Goal: Information Seeking & Learning: Learn about a topic

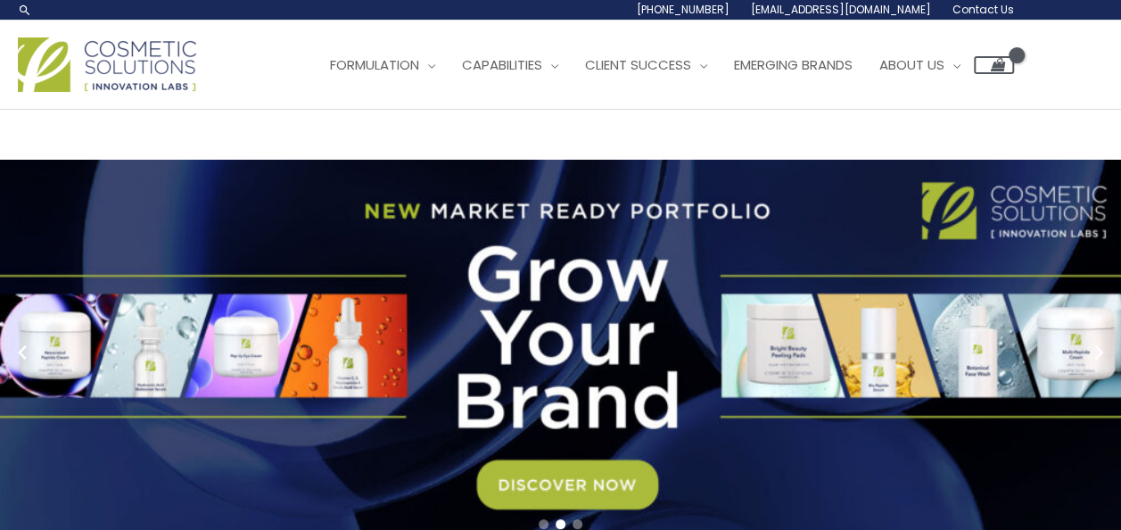
click at [95, 92] on img at bounding box center [107, 64] width 178 height 54
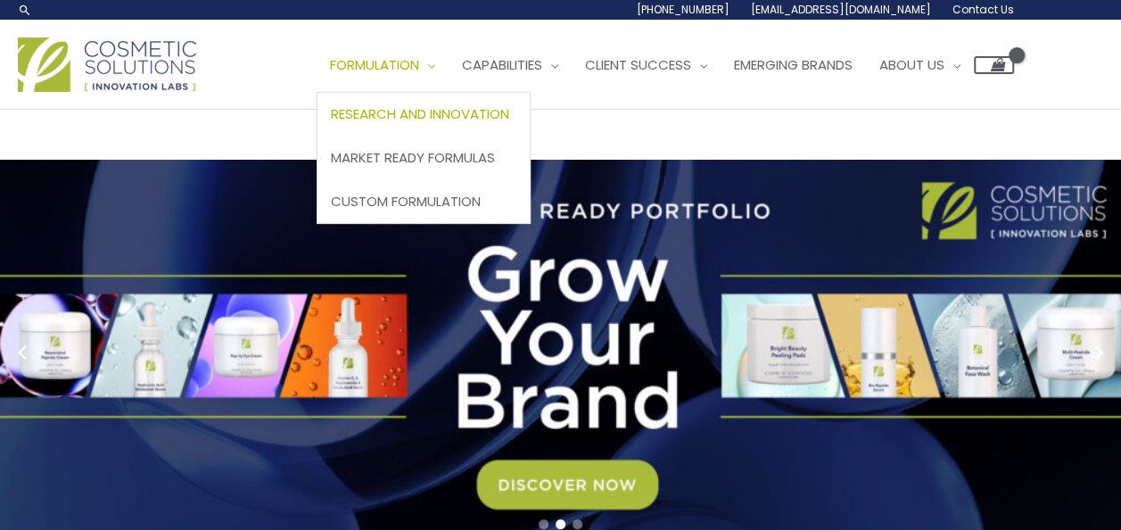
click at [331, 123] on span "Research and Innovation" at bounding box center [420, 113] width 178 height 19
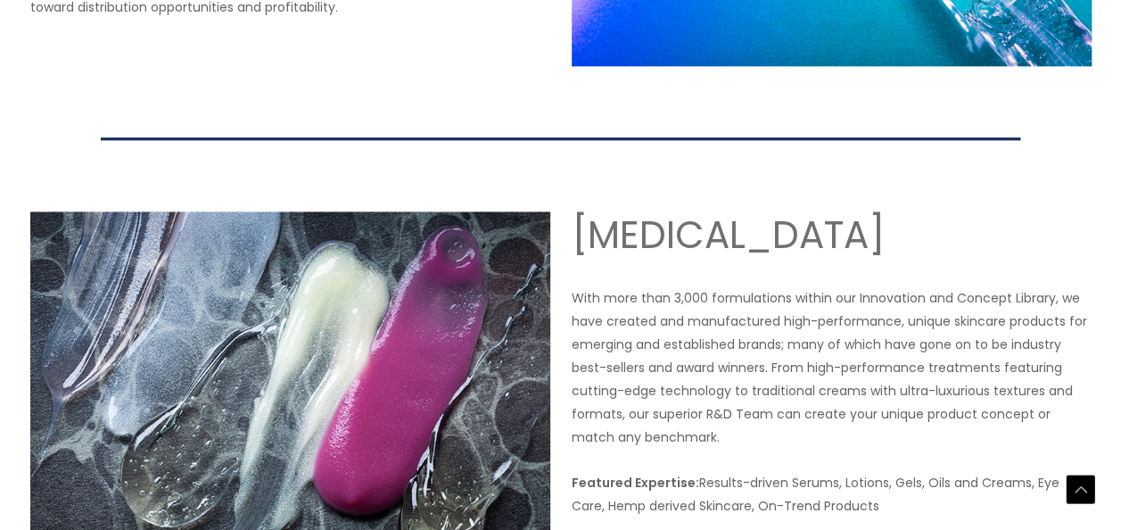
scroll to position [1248, 0]
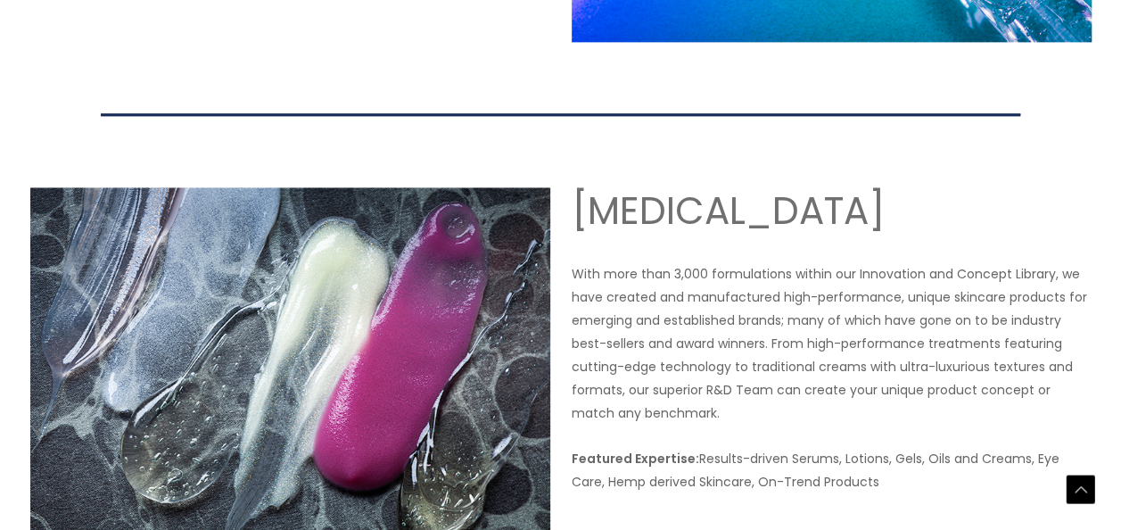
drag, startPoint x: 247, startPoint y: 240, endPoint x: 363, endPoint y: 240, distance: 115.9
drag, startPoint x: 363, startPoint y: 240, endPoint x: 314, endPoint y: 241, distance: 49.1
copy p "Cosmetic Solutions"
